Goal: Communication & Community: Answer question/provide support

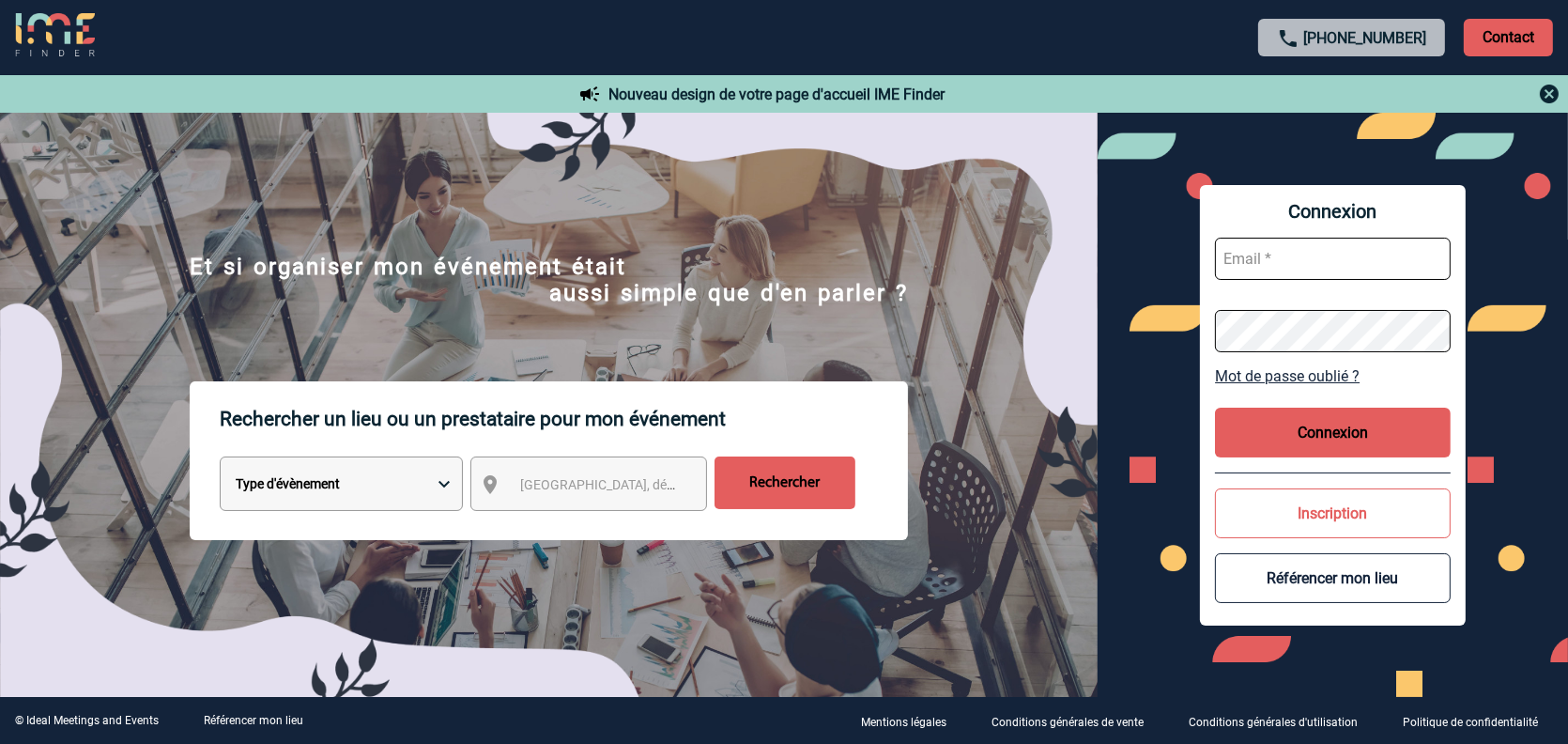
click at [1313, 260] on input "text" at bounding box center [1333, 258] width 235 height 43
type input "m.chevillard@cnr.tm.fr"
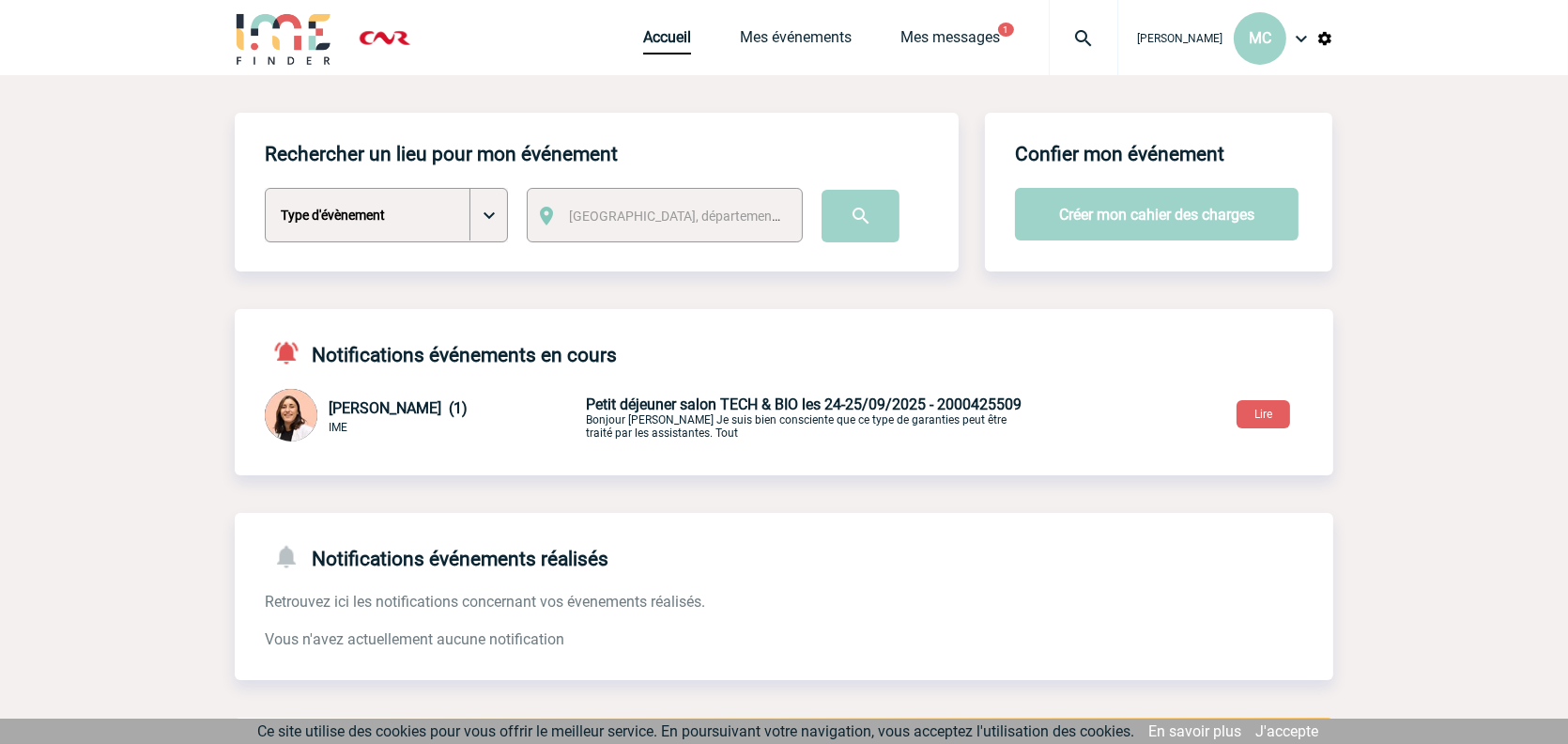
click at [680, 409] on span "Petit déjeuner salon TECH & BIO les 24-25/09/2025 - 2000425509" at bounding box center [803, 404] width 436 height 18
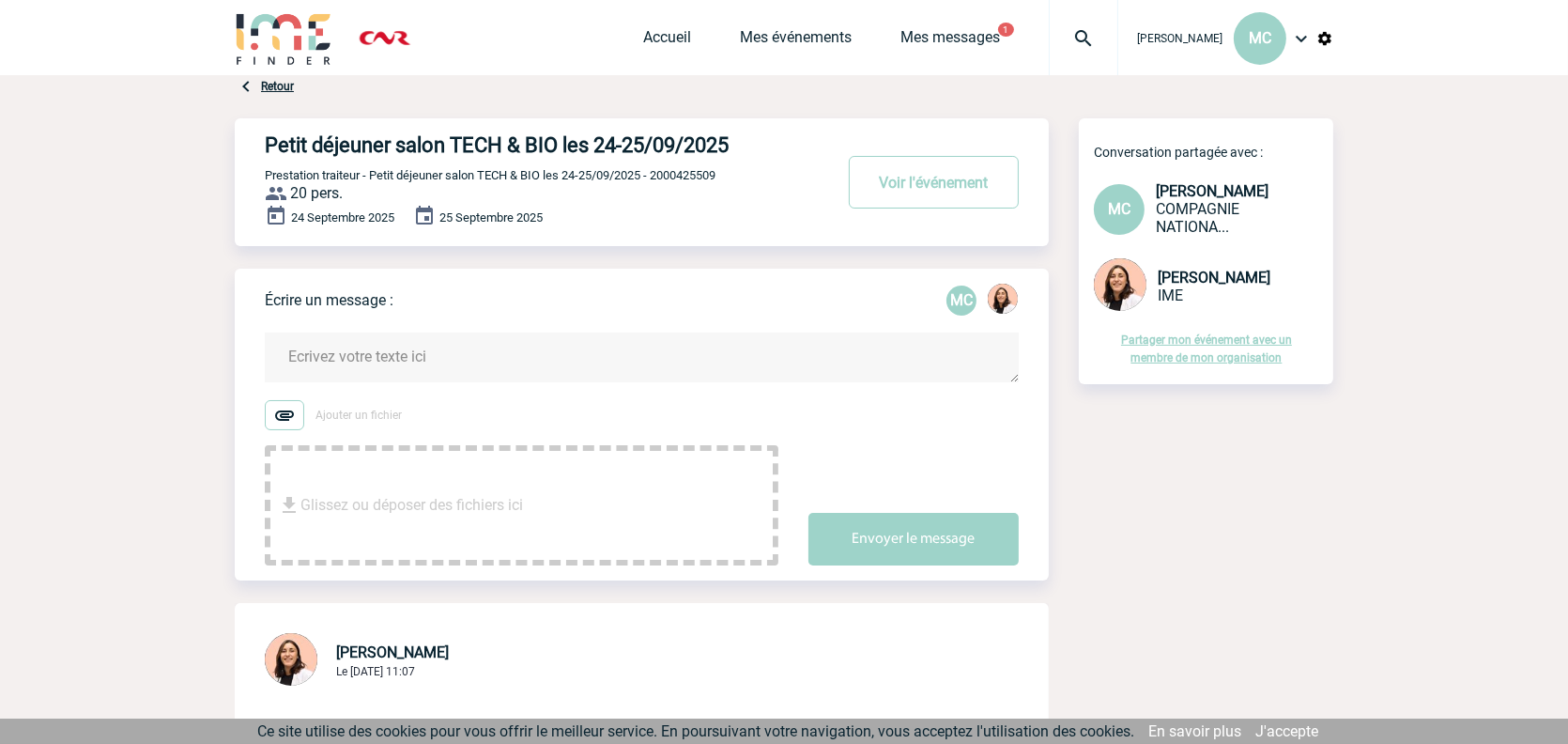
click at [423, 416] on label "Ajouter un fichier" at bounding box center [521, 415] width 513 height 30
click at [0, 0] on input "Ajouter un fichier" at bounding box center [0, 0] width 0 height 0
click at [342, 351] on textarea at bounding box center [641, 358] width 754 height 50
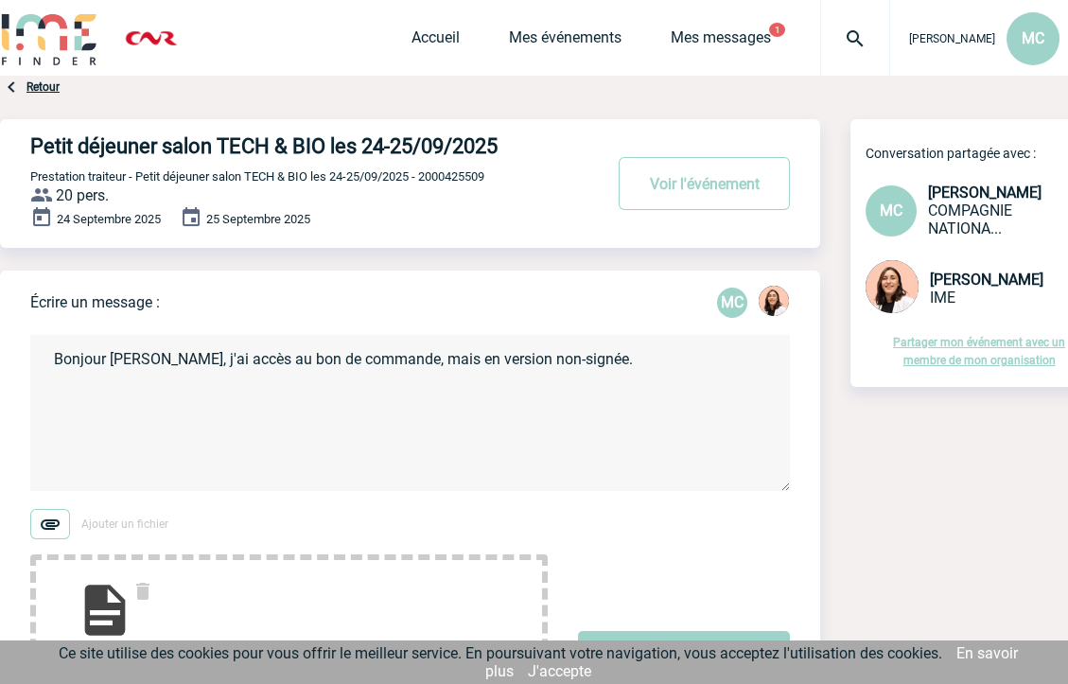
click at [610, 377] on textarea "Bonjour [PERSON_NAME], j'ai accès au bon de commande, mais en version non-signé…" at bounding box center [409, 413] width 759 height 156
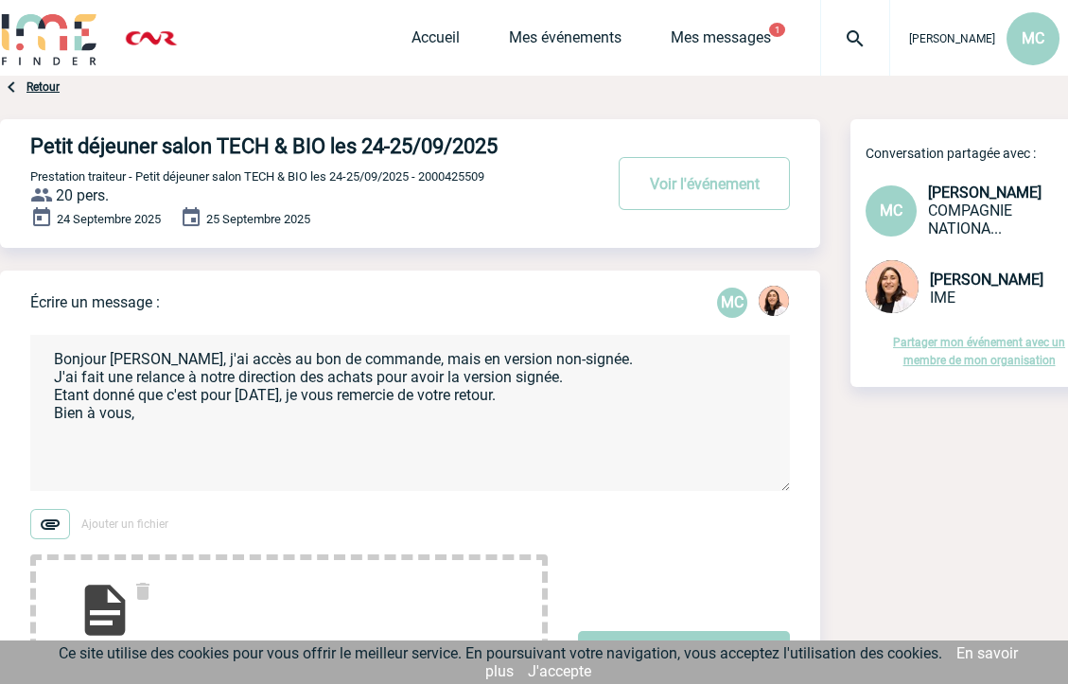
click at [533, 426] on textarea "Bonjour [PERSON_NAME], j'ai accès au bon de commande, mais en version non-signé…" at bounding box center [409, 413] width 759 height 156
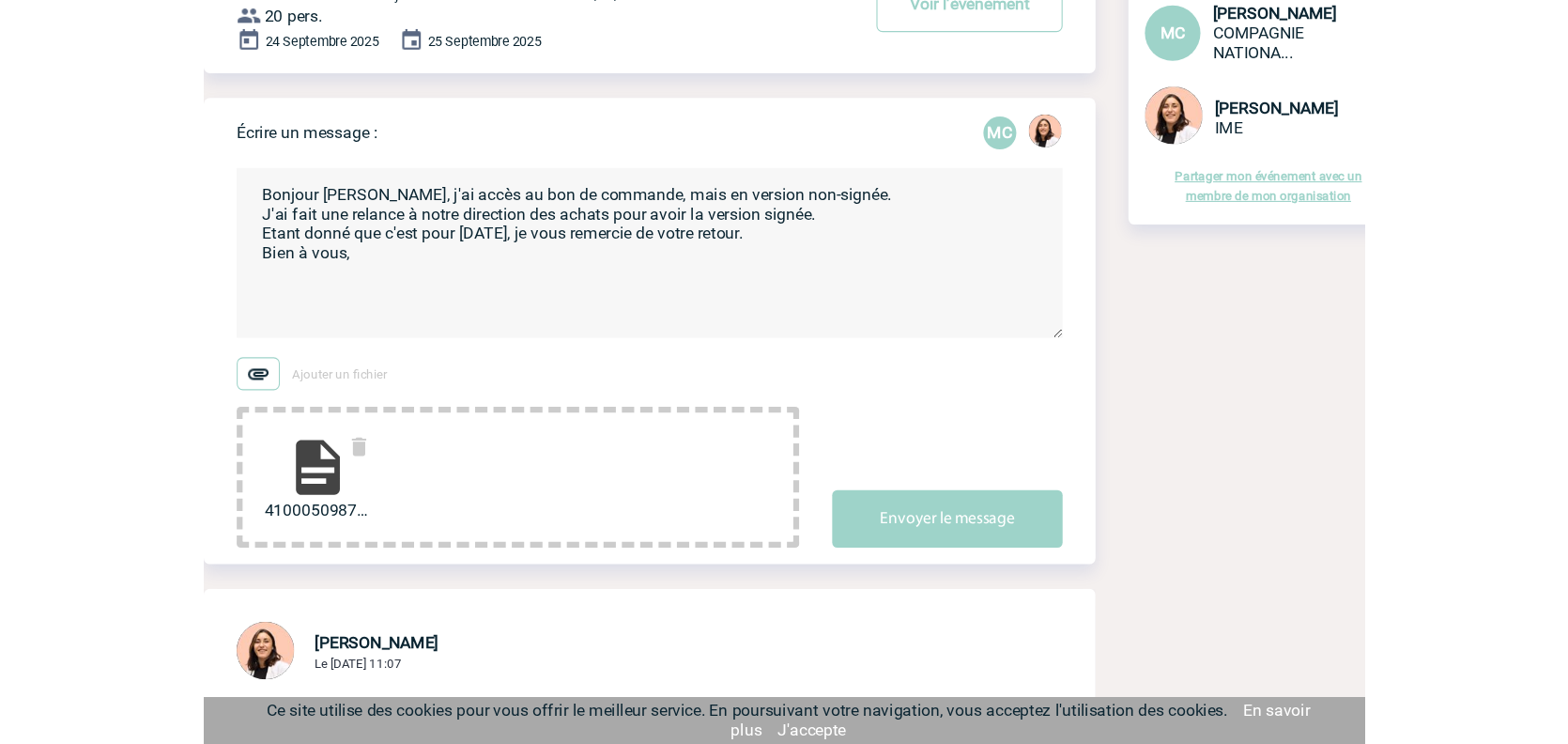
scroll to position [188, 0]
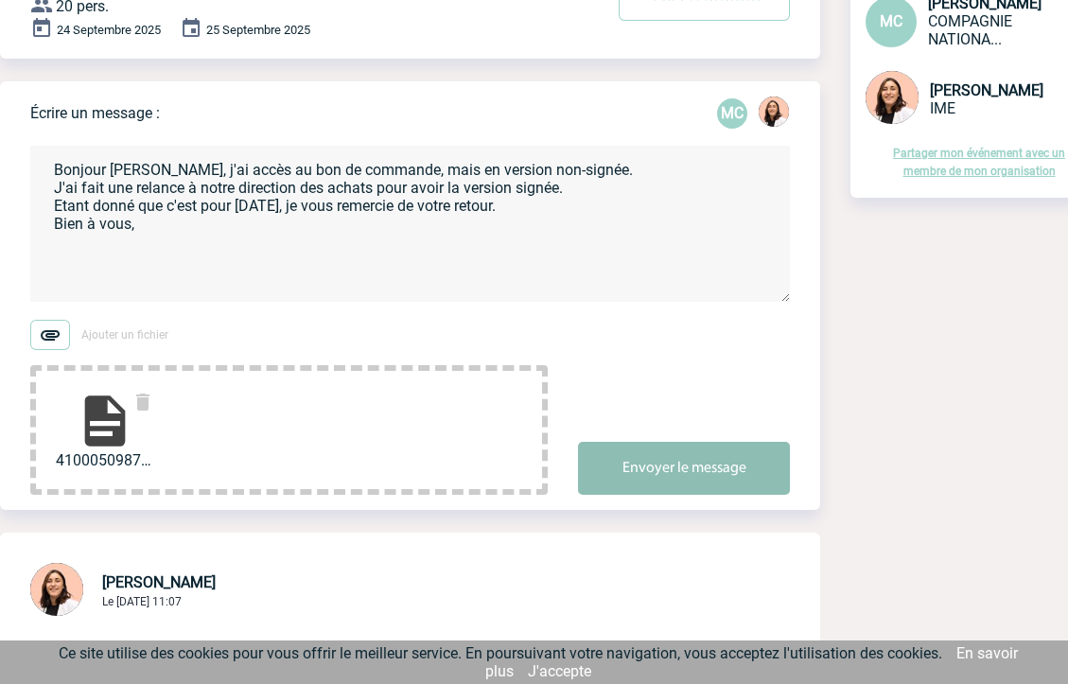
type textarea "Bonjour [PERSON_NAME], j'ai accès au bon de commande, mais en version non-signé…"
click at [658, 461] on button "Envoyer le message" at bounding box center [684, 468] width 212 height 53
